Goal: Task Accomplishment & Management: Manage account settings

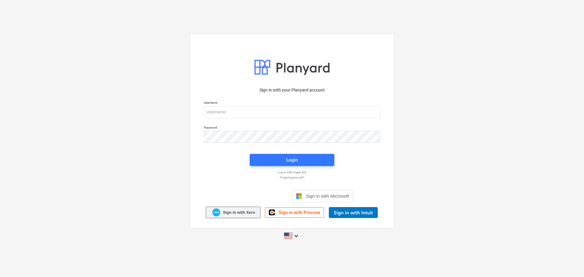
click at [237, 211] on span "Sign in with Xero" at bounding box center [239, 212] width 32 height 5
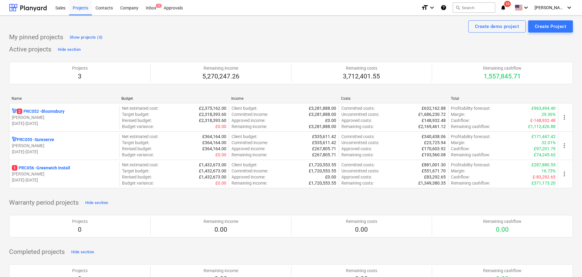
click at [446, 6] on icon "help" at bounding box center [443, 7] width 6 height 7
click at [529, 9] on icon "keyboard_arrow_down" at bounding box center [525, 7] width 7 height 7
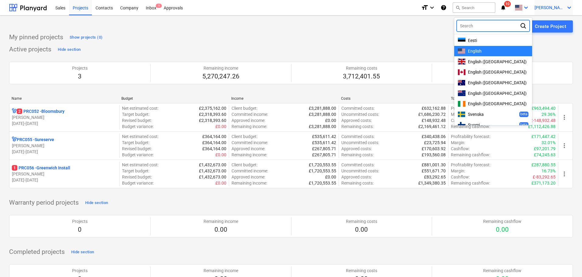
click at [555, 7] on span "[PERSON_NAME]" at bounding box center [549, 7] width 30 height 5
click at [551, 21] on div "Settings" at bounding box center [554, 24] width 36 height 10
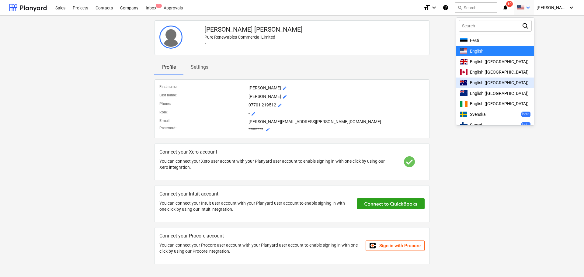
click at [203, 65] on div at bounding box center [292, 138] width 584 height 277
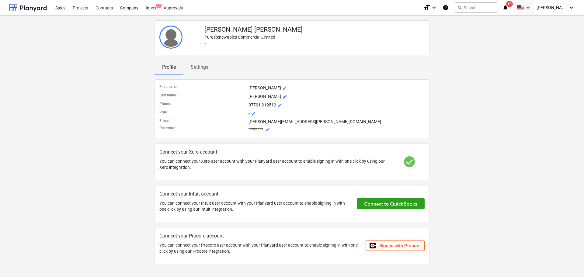
click at [202, 66] on p "Settings" at bounding box center [200, 67] width 18 height 7
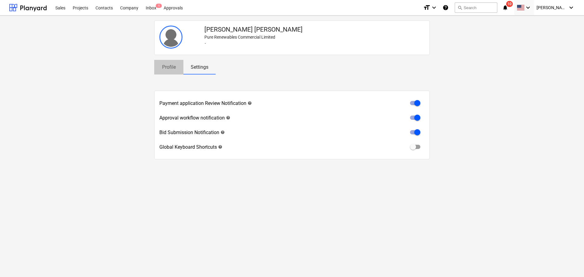
click at [168, 65] on p "Profile" at bounding box center [168, 67] width 15 height 7
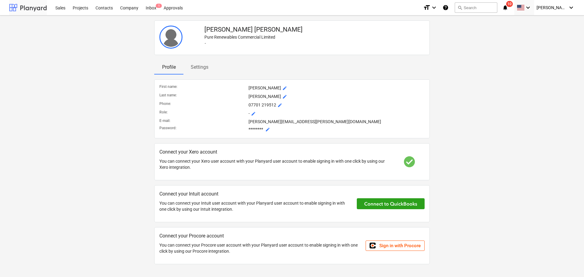
click at [38, 6] on div at bounding box center [28, 7] width 38 height 15
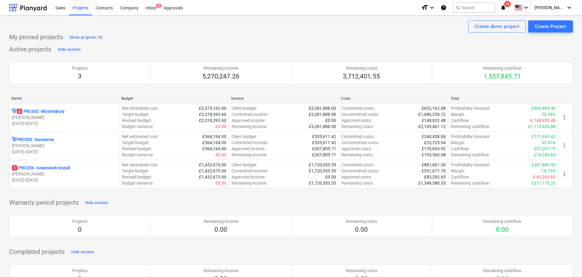
click at [446, 7] on icon "help" at bounding box center [443, 7] width 6 height 7
click at [132, 6] on div "Company" at bounding box center [129, 8] width 26 height 16
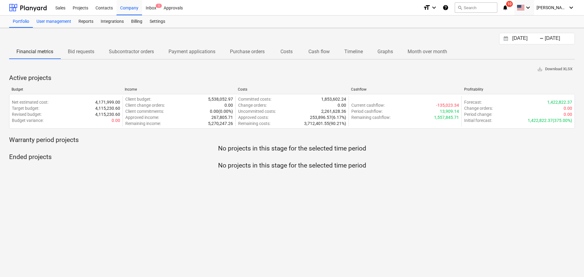
click at [42, 20] on div "User management" at bounding box center [54, 22] width 42 height 12
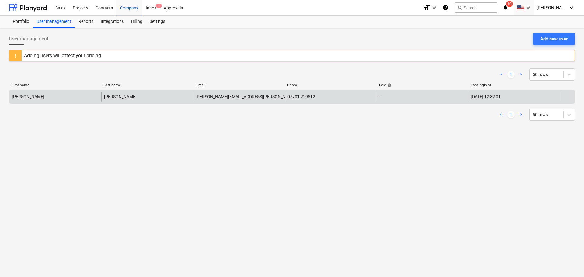
click at [334, 99] on div "07701 219512" at bounding box center [331, 97] width 92 height 10
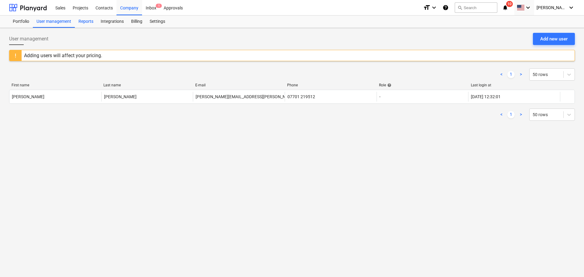
click at [85, 22] on div "Reports" at bounding box center [86, 22] width 22 height 12
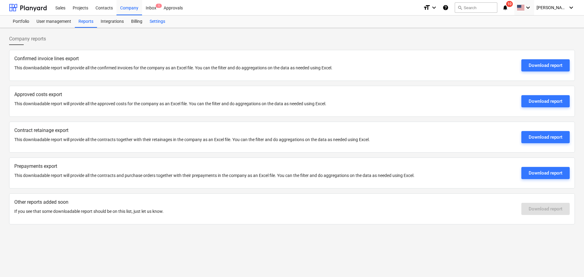
click at [157, 20] on div "Settings" at bounding box center [157, 22] width 23 height 12
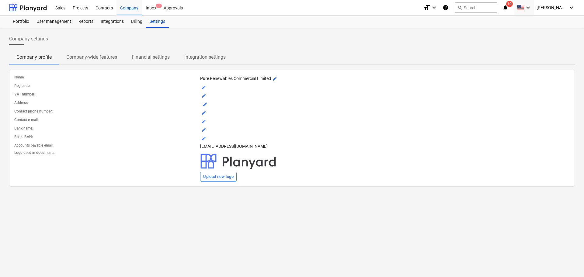
click at [104, 60] on p "Company-wide features" at bounding box center [91, 57] width 51 height 7
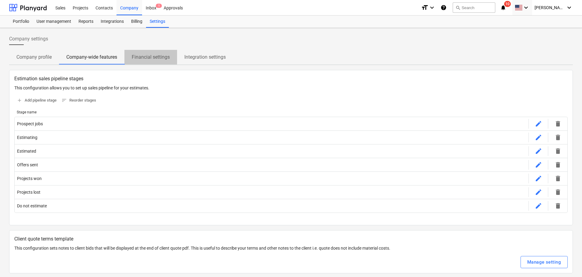
click at [157, 55] on p "Financial settings" at bounding box center [151, 57] width 38 height 7
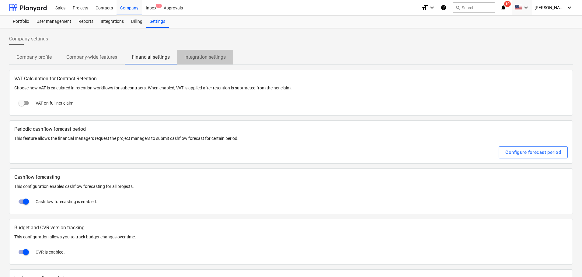
click at [192, 57] on p "Integration settings" at bounding box center [204, 57] width 41 height 7
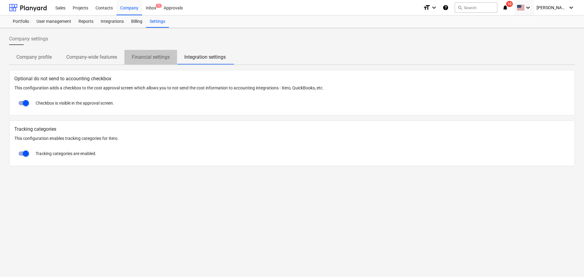
click at [155, 55] on p "Financial settings" at bounding box center [151, 57] width 38 height 7
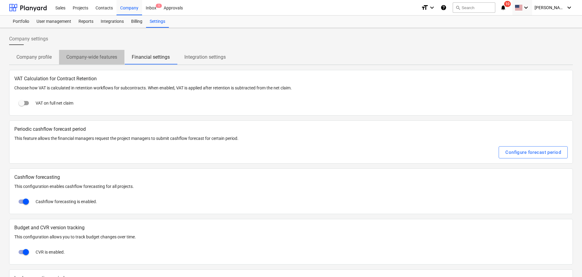
click at [89, 56] on p "Company-wide features" at bounding box center [91, 57] width 51 height 7
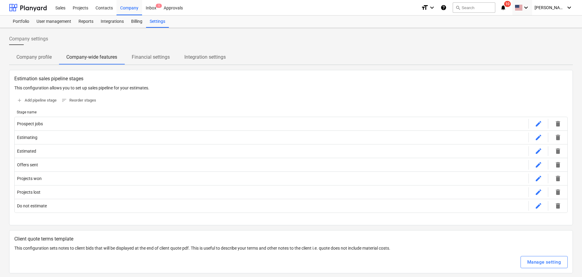
click at [30, 62] on span "Company profile" at bounding box center [34, 57] width 50 height 11
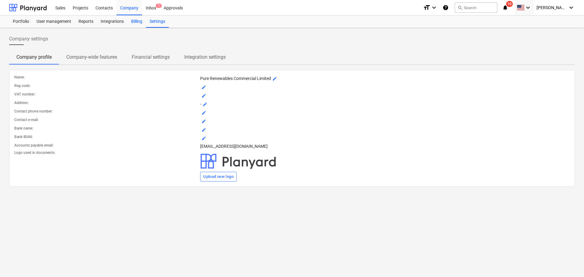
click at [135, 19] on div "Billing" at bounding box center [136, 22] width 19 height 12
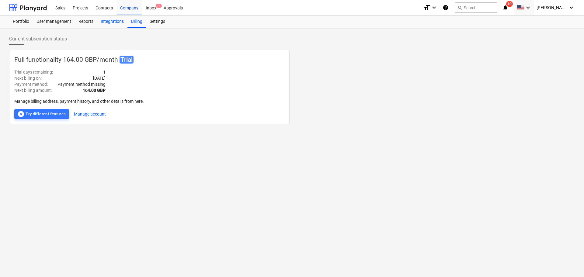
click at [116, 22] on div "Integrations" at bounding box center [112, 22] width 30 height 12
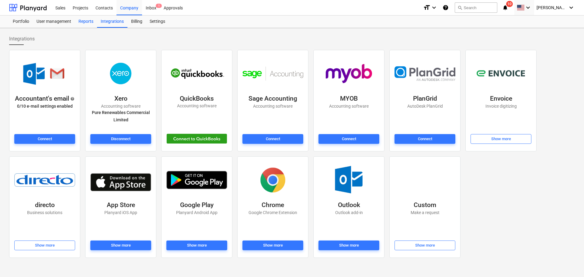
click at [85, 19] on div "Reports" at bounding box center [86, 22] width 22 height 12
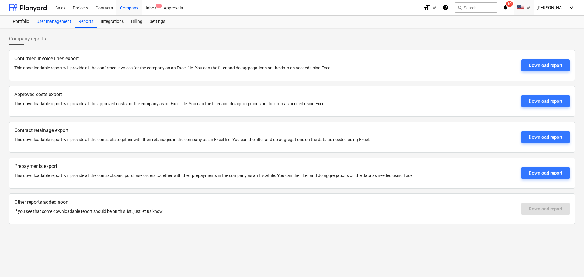
click at [64, 22] on div "User management" at bounding box center [54, 22] width 42 height 12
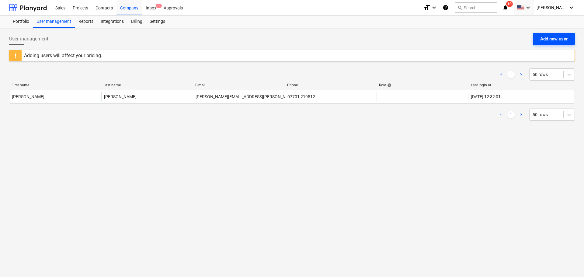
drag, startPoint x: 161, startPoint y: 95, endPoint x: 551, endPoint y: 41, distance: 392.8
click at [551, 41] on div "Add new user" at bounding box center [553, 39] width 27 height 8
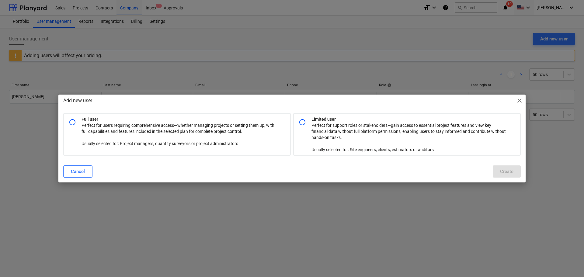
click at [517, 96] on div "Add new user close" at bounding box center [291, 101] width 467 height 12
click at [519, 99] on span "close" at bounding box center [519, 100] width 7 height 7
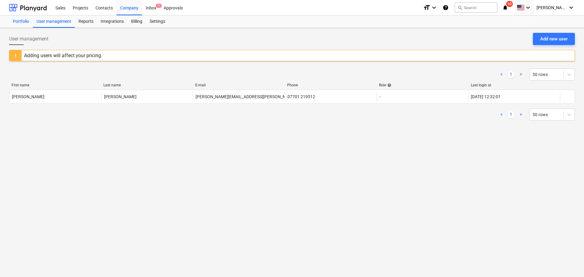
click at [16, 18] on div "Portfolio" at bounding box center [21, 22] width 24 height 12
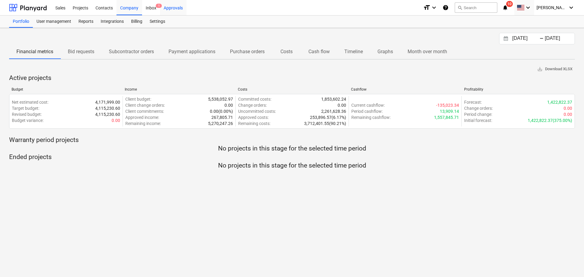
click at [180, 9] on div "Approvals" at bounding box center [173, 8] width 26 height 16
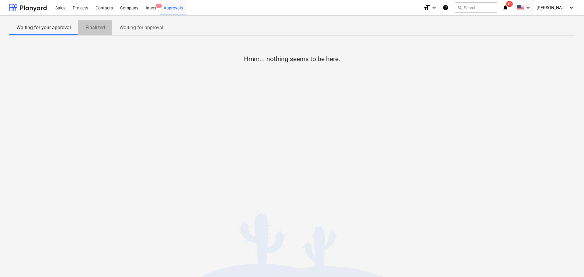
click at [108, 26] on span "Finalized" at bounding box center [95, 27] width 34 height 11
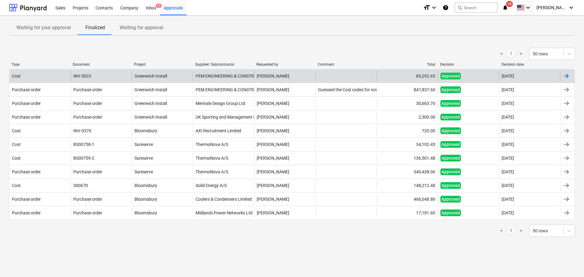
click at [451, 78] on span "Approved" at bounding box center [450, 76] width 20 height 7
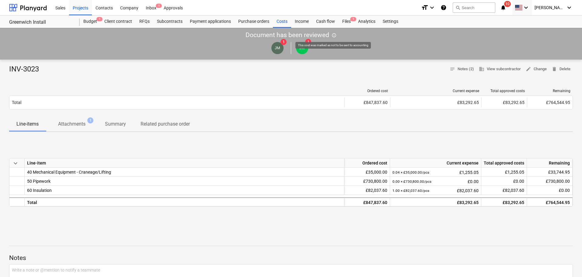
click at [334, 34] on span "info_outlined" at bounding box center [333, 35] width 5 height 5
click at [302, 20] on div "Income" at bounding box center [301, 22] width 21 height 12
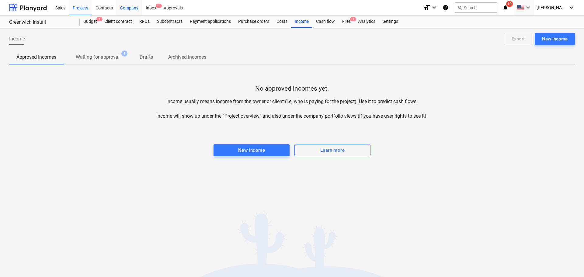
click at [130, 6] on div "Company" at bounding box center [129, 8] width 26 height 16
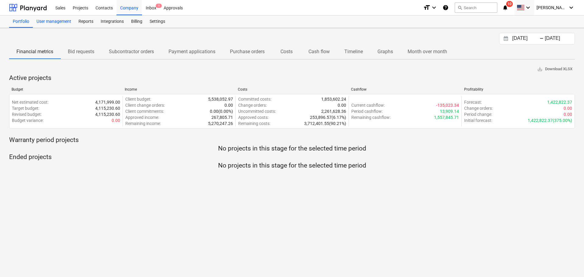
click at [44, 21] on div "User management" at bounding box center [54, 22] width 42 height 12
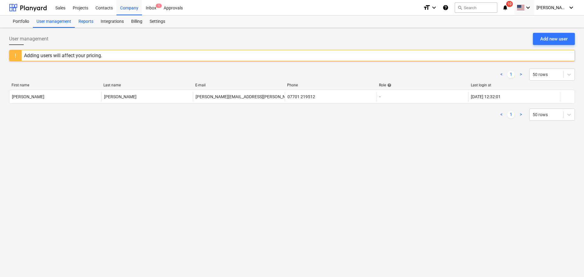
click at [90, 23] on div "Reports" at bounding box center [86, 22] width 22 height 12
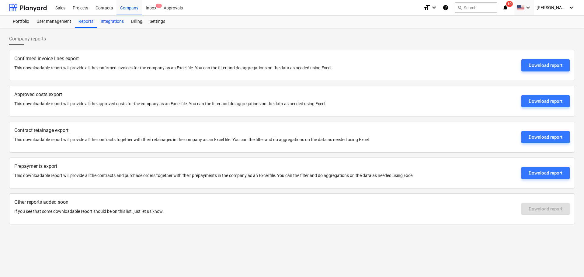
click at [111, 19] on div "Integrations" at bounding box center [112, 22] width 30 height 12
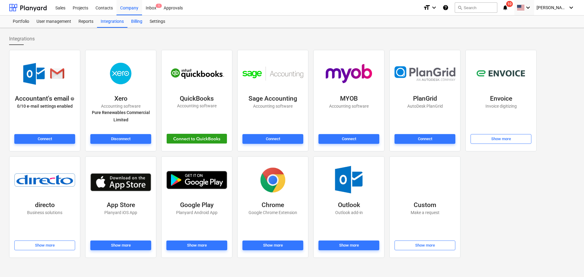
click at [136, 21] on div "Billing" at bounding box center [136, 22] width 19 height 12
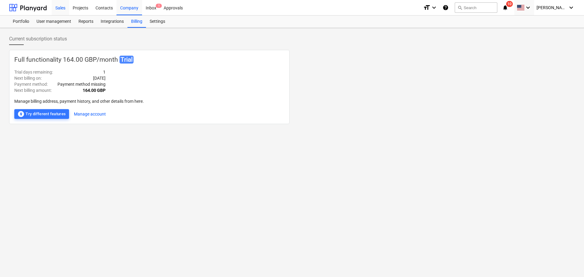
click at [60, 8] on div "Sales" at bounding box center [60, 8] width 17 height 16
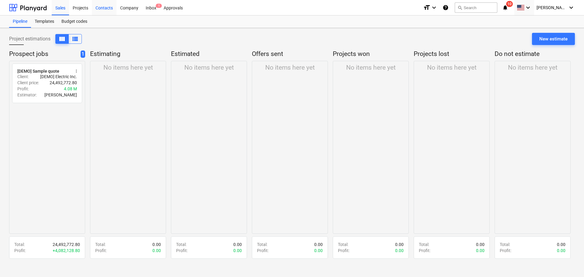
click at [108, 8] on div "Contacts" at bounding box center [104, 8] width 25 height 16
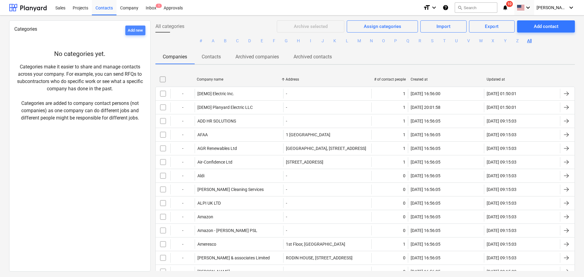
click at [128, 33] on div "Add new" at bounding box center [135, 30] width 15 height 7
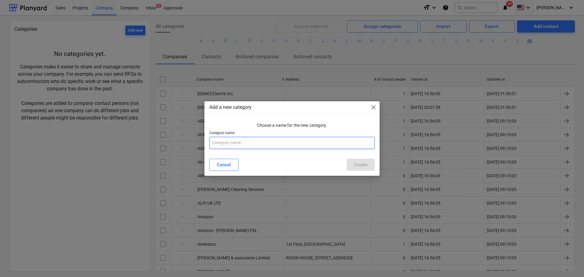
click at [224, 144] on input "text" at bounding box center [291, 143] width 165 height 12
click at [229, 163] on div "Cancel" at bounding box center [224, 165] width 14 height 8
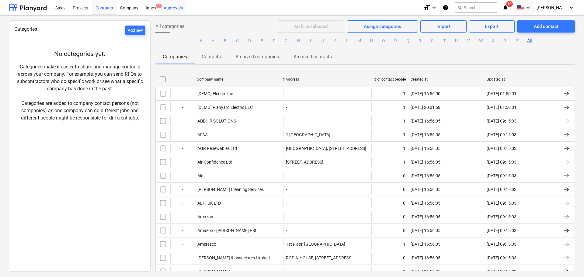
click at [168, 7] on div "Approvals" at bounding box center [173, 8] width 26 height 16
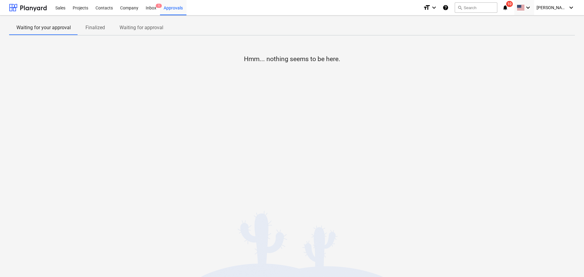
click at [430, 89] on div "Hmm... nothing seems to be here." at bounding box center [291, 85] width 565 height 91
click at [448, 8] on icon "help" at bounding box center [445, 7] width 6 height 7
click at [81, 3] on div "Projects" at bounding box center [80, 8] width 23 height 16
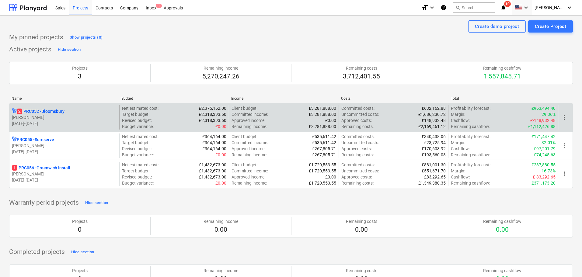
click at [60, 113] on p "2 PRC052 - [GEOGRAPHIC_DATA]" at bounding box center [41, 111] width 48 height 6
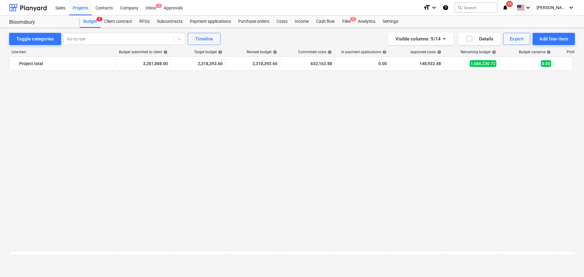
scroll to position [463, 0]
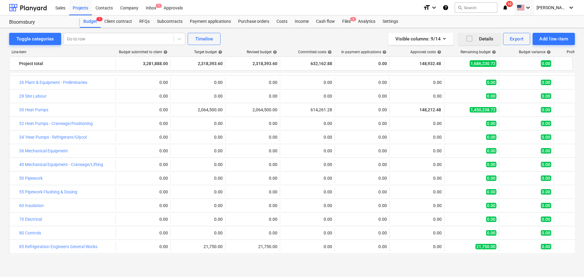
click at [480, 36] on div "Details" at bounding box center [479, 39] width 28 height 8
